Goal: Obtain resource: Download file/media

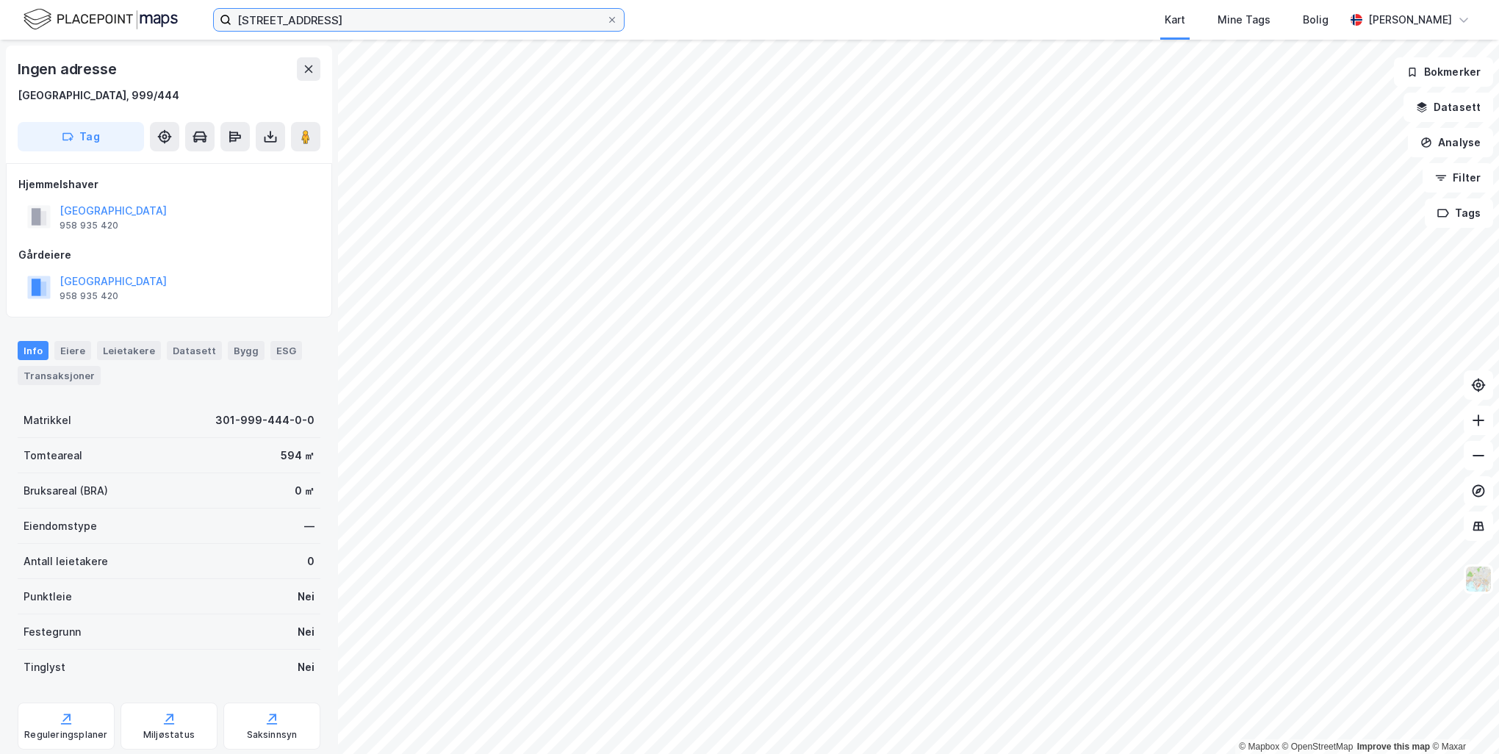
click at [433, 25] on input "[STREET_ADDRESS]" at bounding box center [418, 20] width 375 height 22
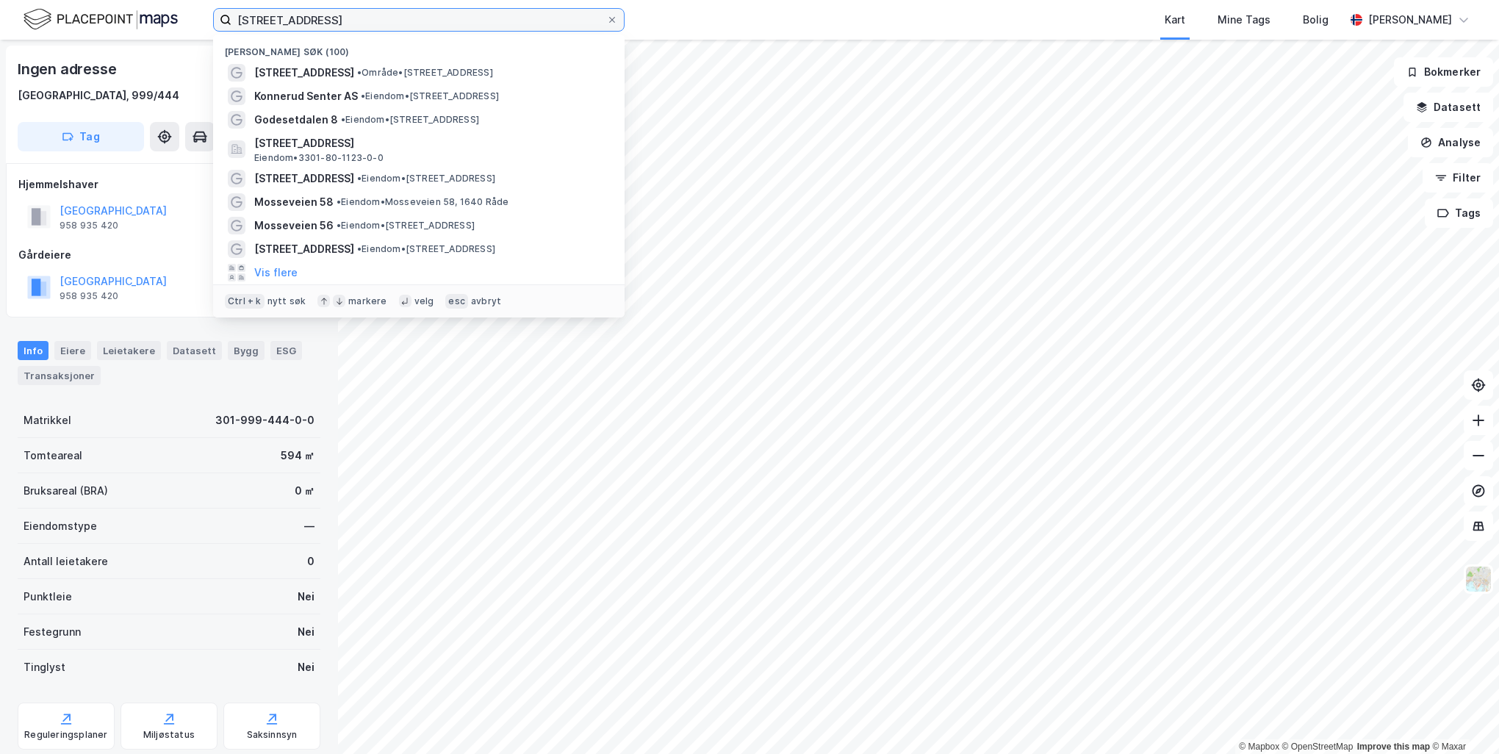
click at [433, 25] on input "[STREET_ADDRESS]" at bounding box center [418, 20] width 375 height 22
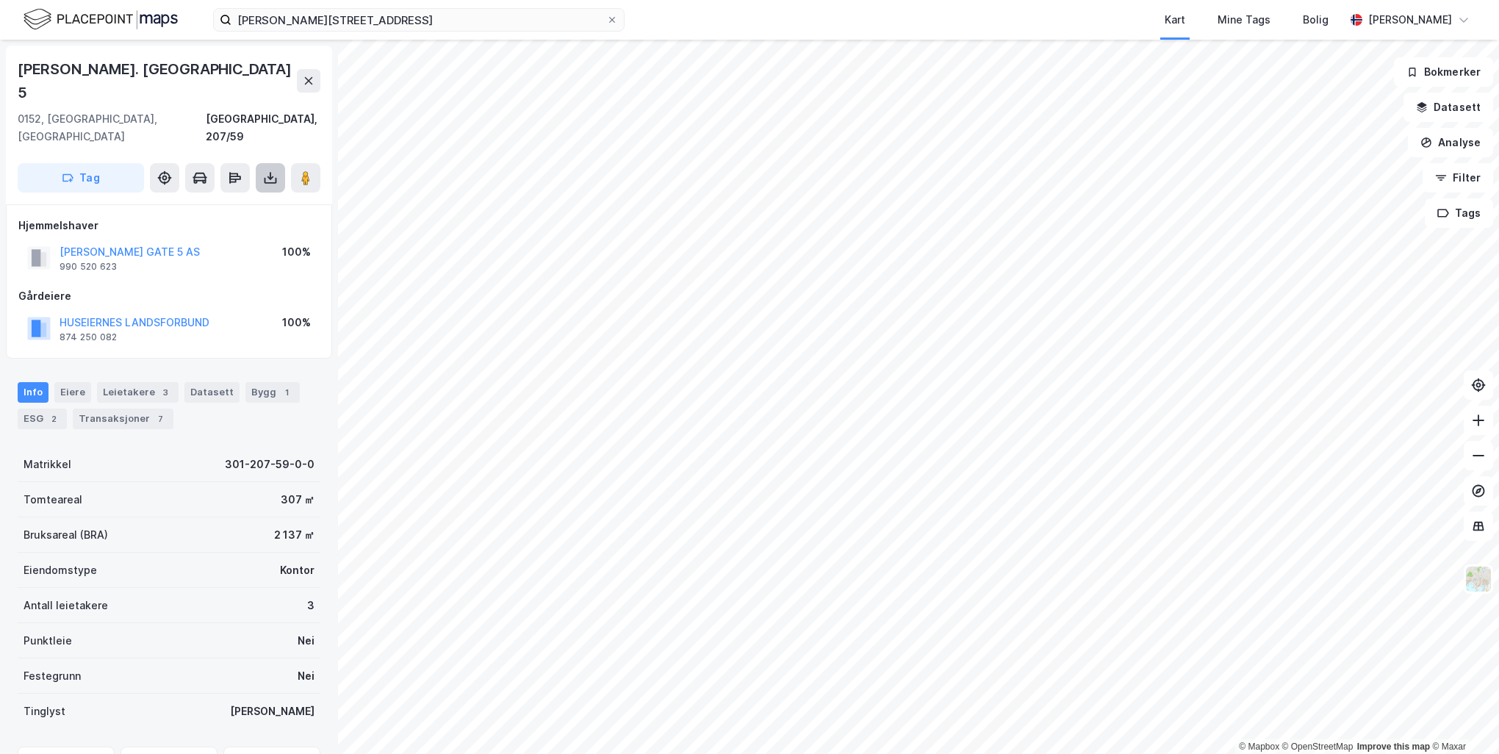
click at [275, 170] on icon at bounding box center [270, 177] width 15 height 15
click at [262, 195] on div "Last ned grunnbok" at bounding box center [207, 207] width 157 height 24
click at [421, 25] on input "[PERSON_NAME][STREET_ADDRESS]" at bounding box center [418, 20] width 375 height 22
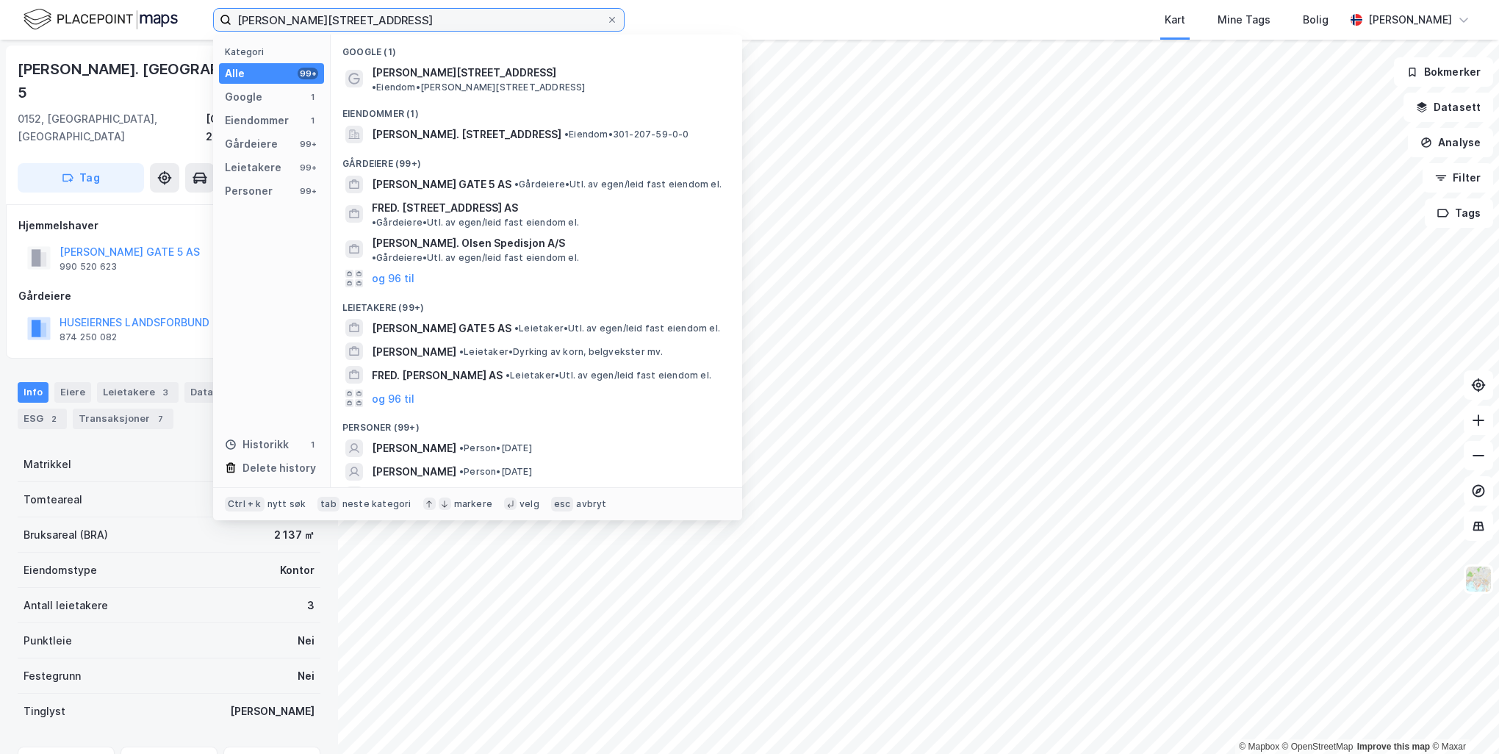
click at [421, 25] on input "[PERSON_NAME][STREET_ADDRESS]" at bounding box center [418, 20] width 375 height 22
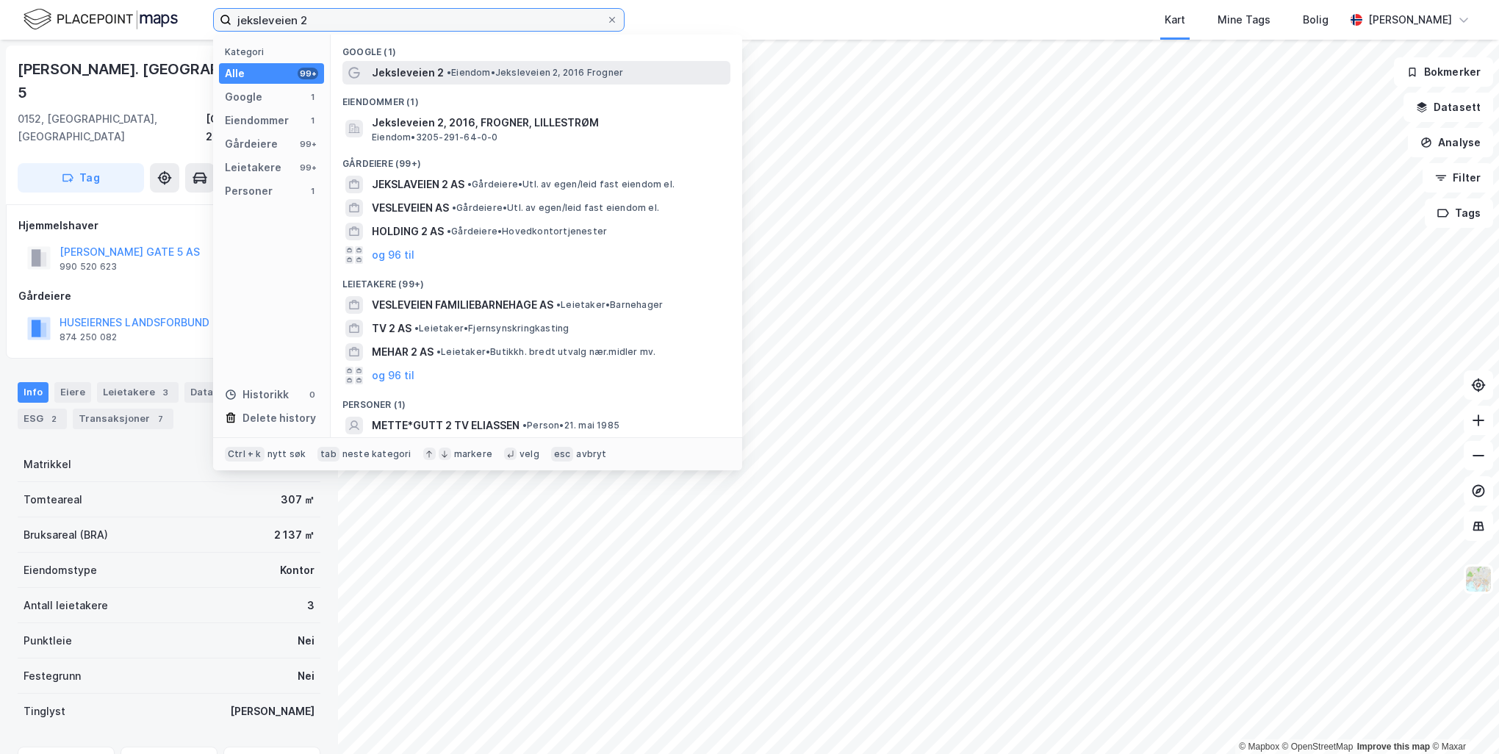
type input "jeksleveien 2"
click at [448, 75] on span "•" at bounding box center [449, 72] width 4 height 11
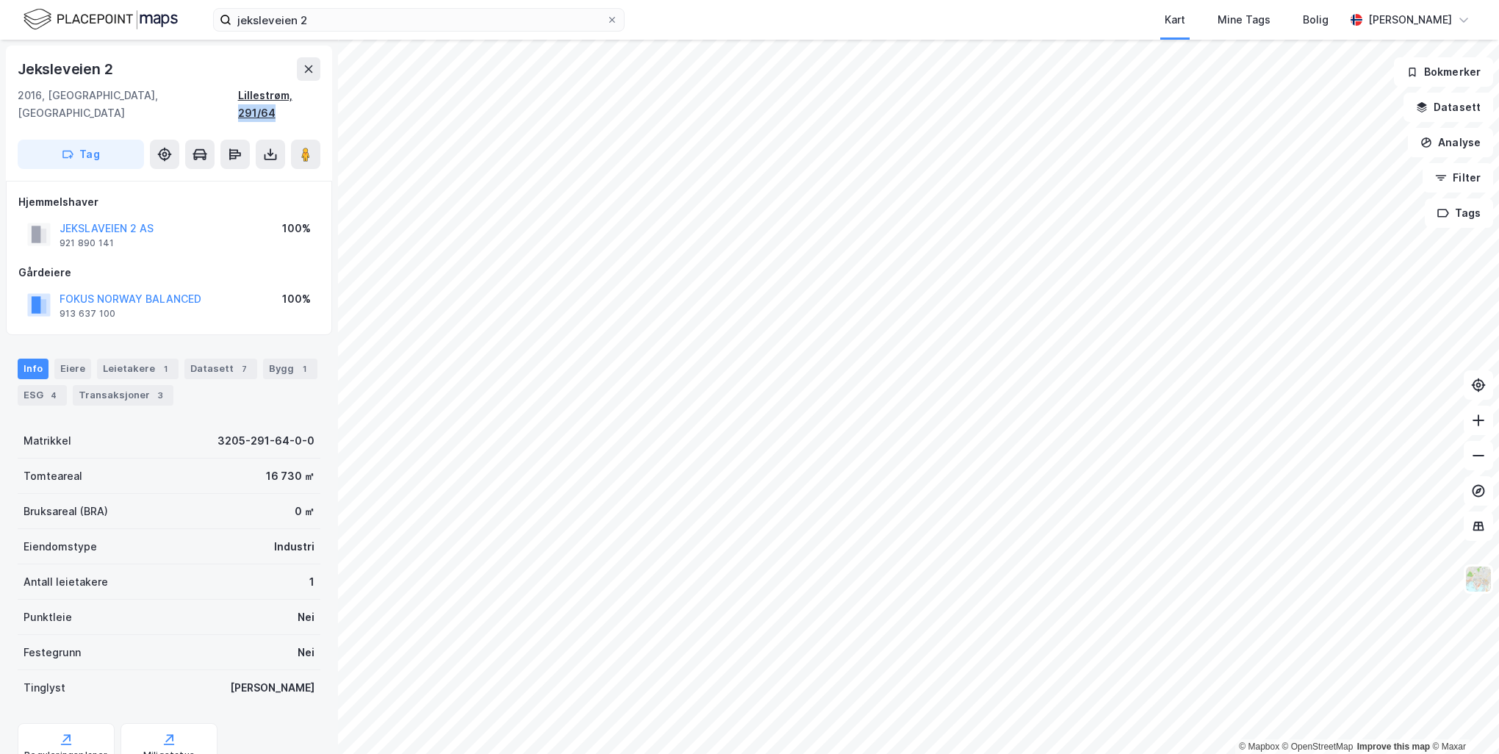
drag, startPoint x: 324, startPoint y: 98, endPoint x: 285, endPoint y: 96, distance: 39.0
click at [285, 96] on div "Jeksleveien 2 2016, [GEOGRAPHIC_DATA], Akershus Lillestrøm, 291/64 Tag" at bounding box center [169, 113] width 326 height 135
copy div "291/64"
click at [121, 69] on div "Jeksleveien 2" at bounding box center [169, 69] width 303 height 24
click at [41, 65] on div "Jeksleveien 2" at bounding box center [67, 69] width 98 height 24
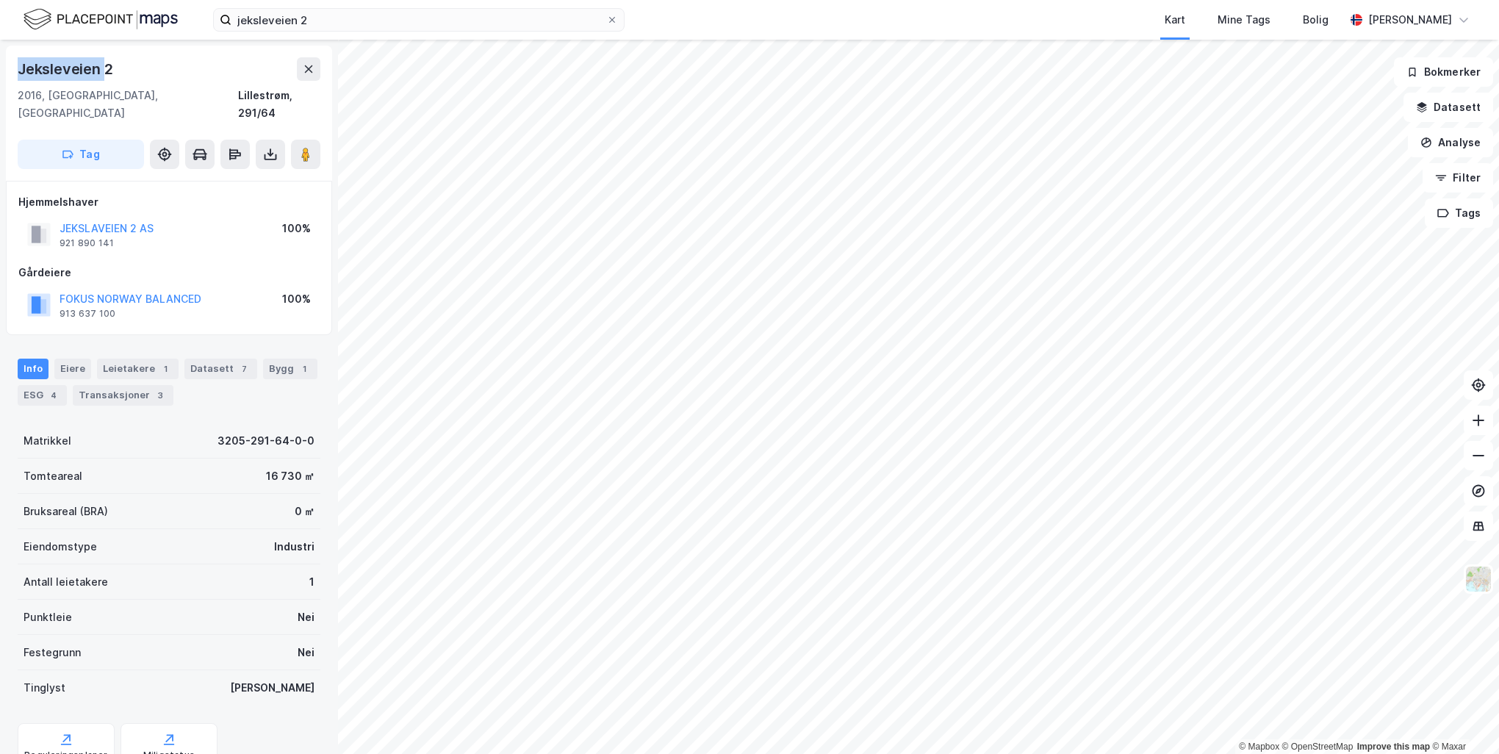
click at [41, 65] on div "Jeksleveien 2" at bounding box center [67, 69] width 98 height 24
copy div "Jeksleveien"
click at [259, 143] on button at bounding box center [270, 154] width 29 height 29
click at [240, 178] on div "Last ned grunnbok" at bounding box center [197, 184] width 85 height 12
